Goal: Task Accomplishment & Management: Manage account settings

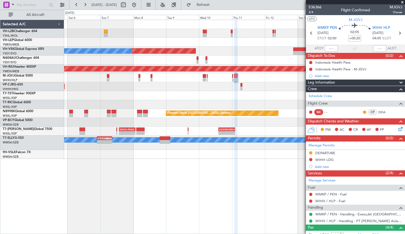
click at [282, 88] on div "Planned Maint [GEOGRAPHIC_DATA] ([GEOGRAPHIC_DATA] Intl)" at bounding box center [234, 86] width 341 height 9
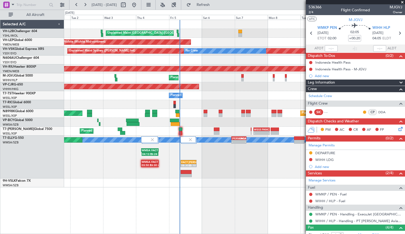
click at [266, 190] on div "Unplanned Maint [GEOGRAPHIC_DATA] ([GEOGRAPHIC_DATA]) Unplanned Maint Wichita (…" at bounding box center [234, 127] width 341 height 214
click at [175, 126] on div at bounding box center [234, 122] width 341 height 9
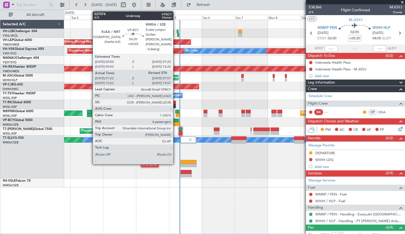
click at [176, 125] on div at bounding box center [175, 124] width 9 height 4
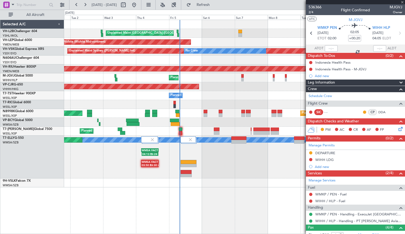
type input "+00:05"
type input "01:32"
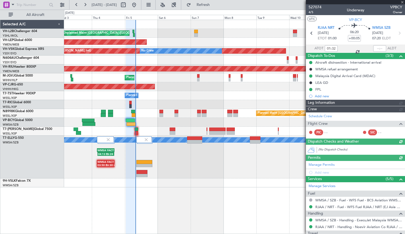
type input "[PERSON_NAME] (BTA)"
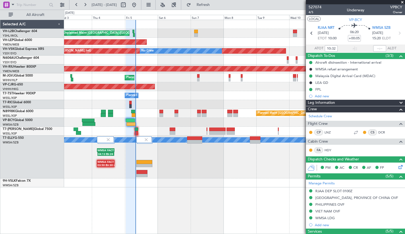
type input "01:32"
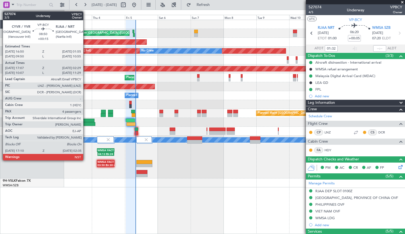
click at [86, 124] on div at bounding box center [88, 124] width 13 height 4
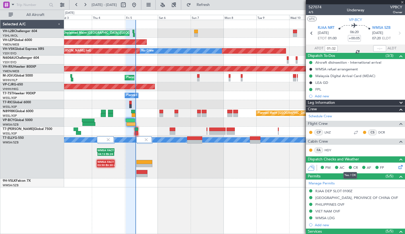
type input "+00:15"
type input "17:17"
type input "02:24"
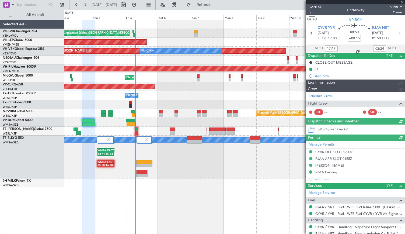
type input "[PERSON_NAME] (BTA)"
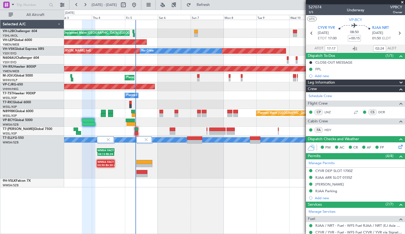
type input "10:17"
type input "11:24"
type input "17:17"
type input "02:24"
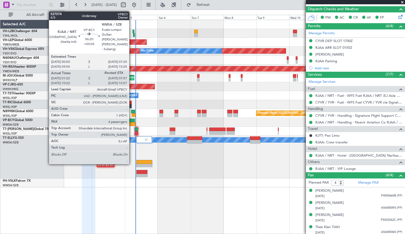
click at [132, 122] on div at bounding box center [130, 124] width 9 height 4
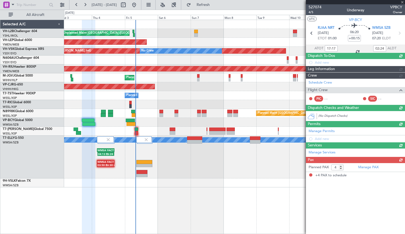
type input "+00:05"
type input "01:32"
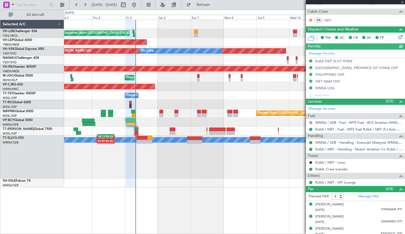
type input "[PERSON_NAME] (BTA)"
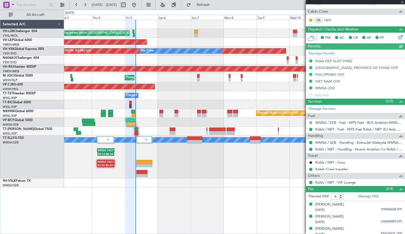
scroll to position [0, 0]
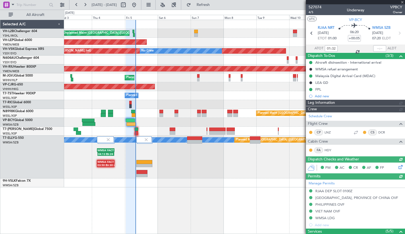
type input "[PERSON_NAME] (BTA)"
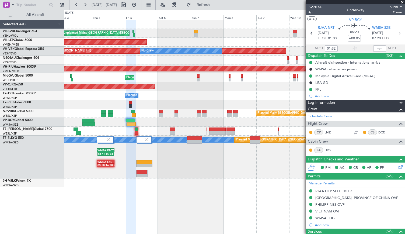
type input "[PERSON_NAME] (BTA)"
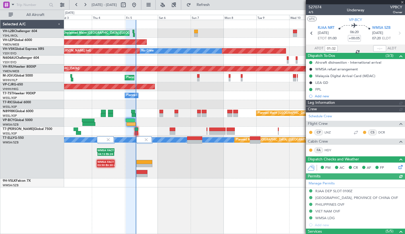
type input "[PERSON_NAME] (BTA)"
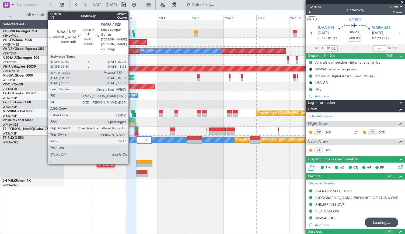
click at [131, 123] on div at bounding box center [130, 124] width 9 height 4
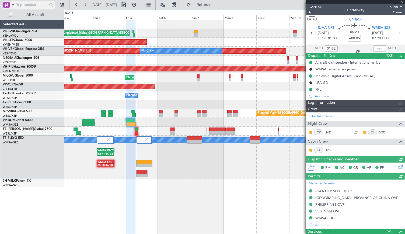
type input "[PERSON_NAME] (BTA)"
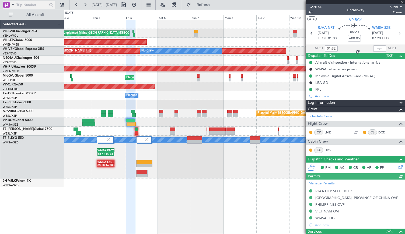
type input "[PERSON_NAME] (BTA)"
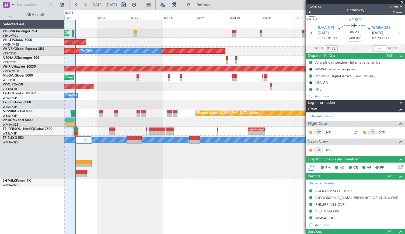
click at [230, 82] on div "Unplanned Maint [GEOGRAPHIC_DATA] ([GEOGRAPHIC_DATA]) Unplanned Maint Wichita (…" at bounding box center [234, 103] width 341 height 167
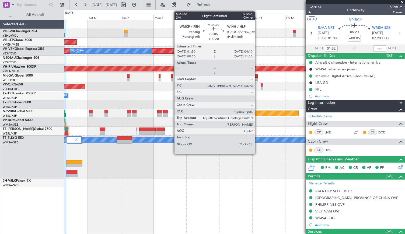
click at [257, 77] on div at bounding box center [255, 79] width 3 height 4
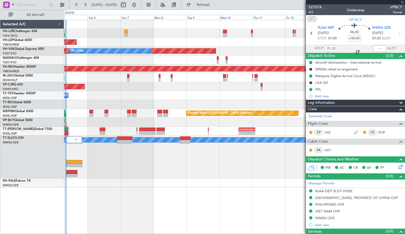
type input "+00:20"
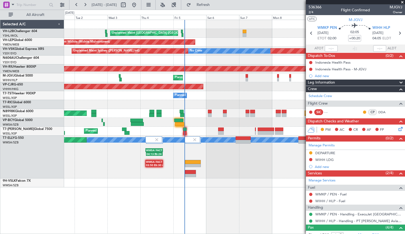
click at [324, 82] on fb-app "[DATE] - [DATE] Refresh Quick Links All Aircraft Unplanned Maint [GEOGRAPHIC_DA…" at bounding box center [202, 118] width 405 height 229
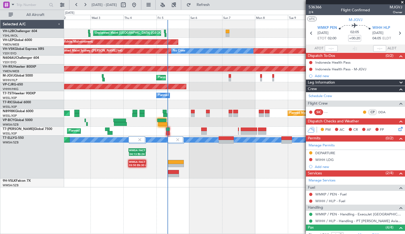
click at [172, 61] on div at bounding box center [234, 59] width 341 height 9
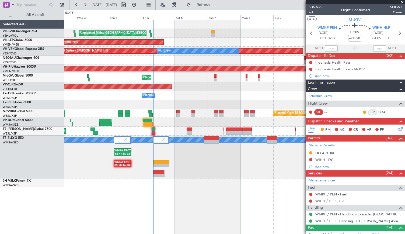
click at [173, 122] on div at bounding box center [234, 122] width 341 height 9
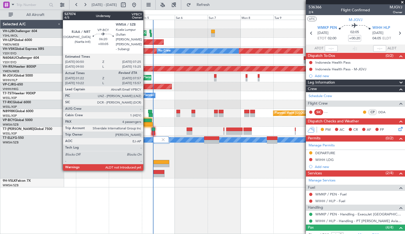
click at [146, 122] on div at bounding box center [147, 124] width 9 height 4
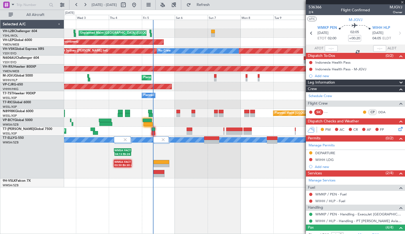
type input "+00:05"
type input "01:32"
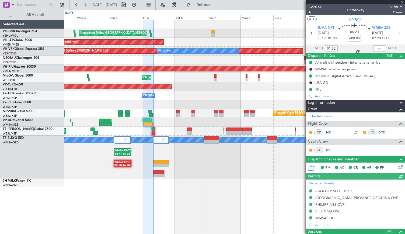
type input "[PERSON_NAME] (BTA)"
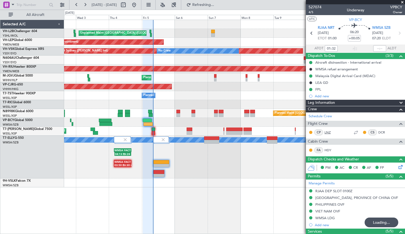
click at [328, 132] on link "LNZ" at bounding box center [330, 132] width 12 height 5
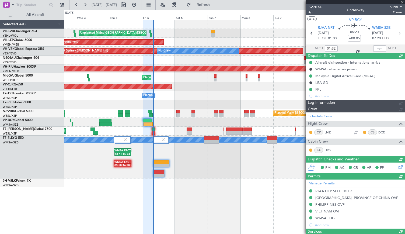
type input "[PERSON_NAME] (BTA)"
